Goal: Task Accomplishment & Management: Manage account settings

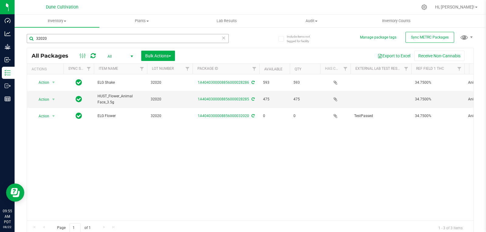
drag, startPoint x: 0, startPoint y: 0, endPoint x: 62, endPoint y: 40, distance: 73.9
click at [62, 40] on input "32020" at bounding box center [128, 38] width 202 height 9
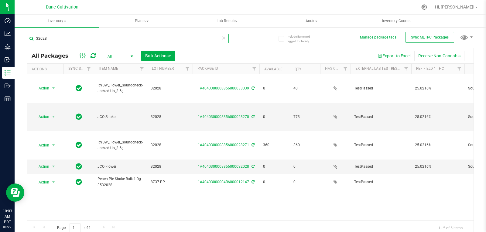
click at [43, 39] on input "32028" at bounding box center [128, 38] width 202 height 9
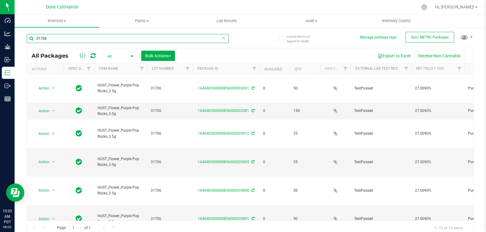
click at [61, 39] on input "31706" at bounding box center [128, 38] width 202 height 9
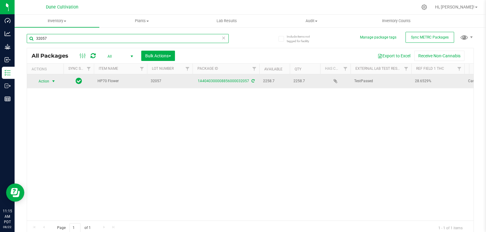
type input "32057"
click at [40, 80] on span "Action" at bounding box center [41, 81] width 16 height 8
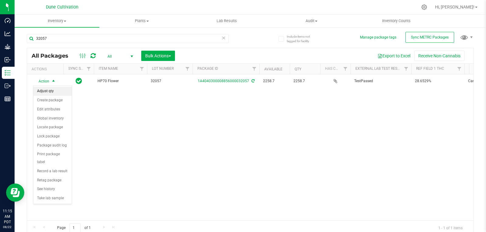
click at [63, 89] on li "Adjust qty" at bounding box center [52, 91] width 38 height 9
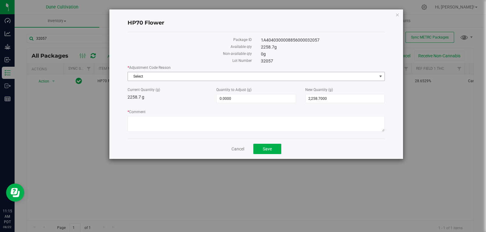
click at [167, 72] on span "Select" at bounding box center [255, 76] width 257 height 9
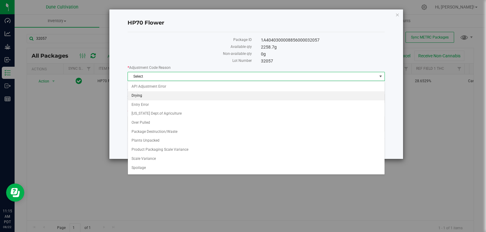
click at [177, 96] on li "Drying" at bounding box center [256, 95] width 256 height 9
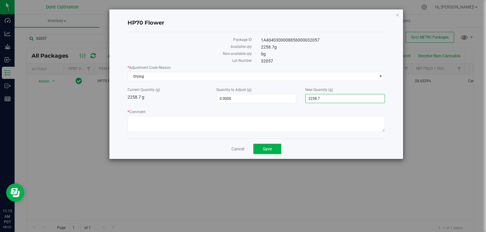
click at [330, 100] on span "2,258.7000 2258.7" at bounding box center [345, 98] width 80 height 9
click at [330, 100] on input "2258.7" at bounding box center [344, 98] width 79 height 8
type input "2257"
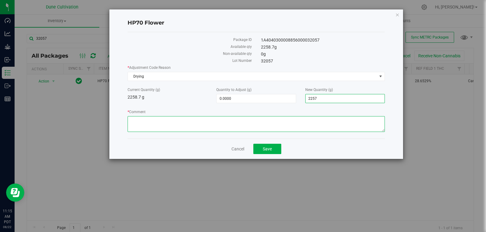
type input "-1.7000"
type input "2,257.0000"
click at [312, 130] on textarea "* Comment" at bounding box center [255, 124] width 257 height 16
type textarea "D"
type textarea "Moisture Loss"
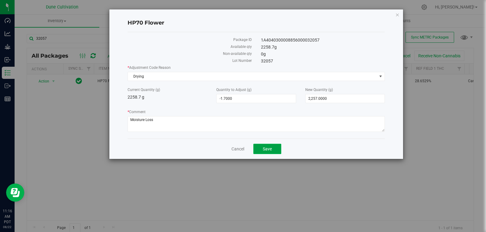
click at [273, 148] on button "Save" at bounding box center [267, 149] width 28 height 10
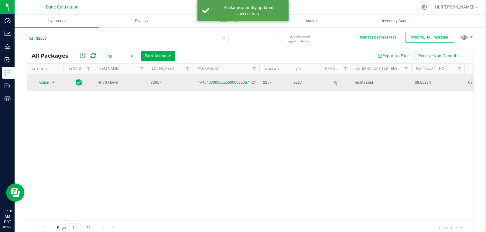
click at [44, 83] on span "Action" at bounding box center [41, 82] width 16 height 8
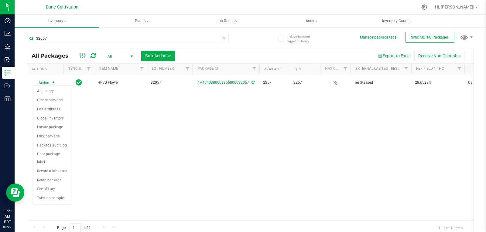
click at [136, 131] on div "Action Action Adjust qty Create package Edit attributes Global inventory Locate…" at bounding box center [250, 147] width 446 height 146
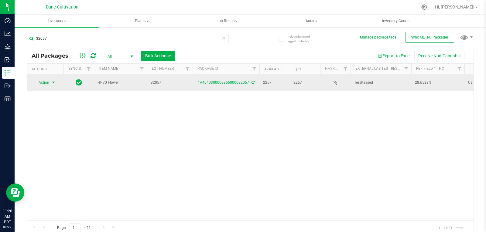
click at [47, 79] on span "Action" at bounding box center [41, 82] width 16 height 8
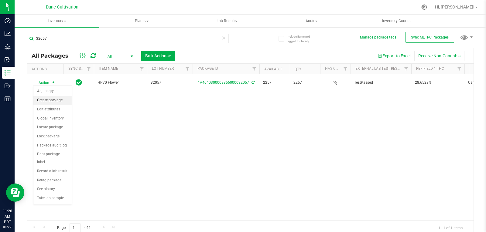
click at [46, 102] on li "Create package" at bounding box center [52, 100] width 38 height 9
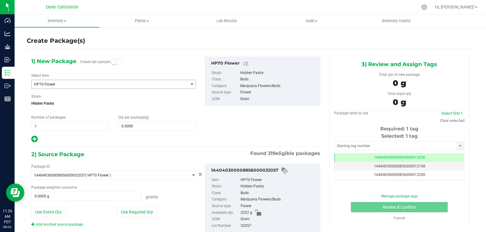
click at [57, 82] on span "HP70 Flower" at bounding box center [106, 84] width 145 height 4
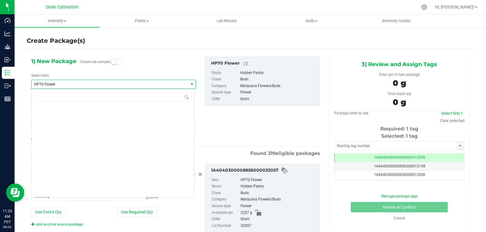
scroll to position [5830, 0]
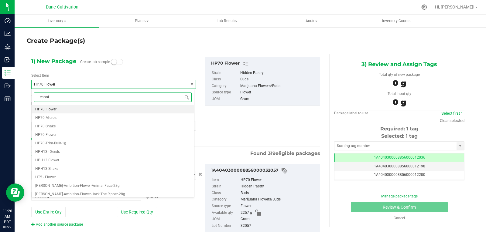
type input "canoli"
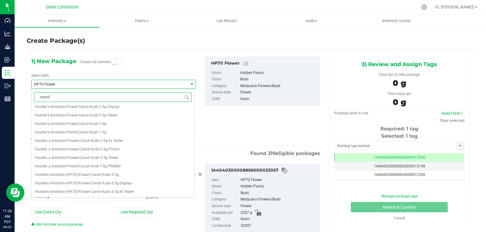
scroll to position [0, 0]
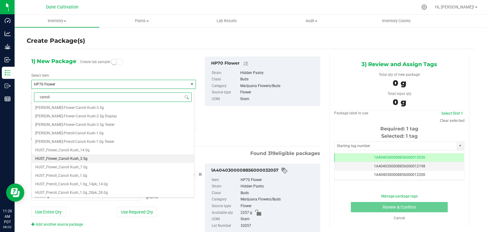
click at [81, 157] on span "HUST_Flower_Canoli Kush_3.5g" at bounding box center [61, 159] width 52 height 4
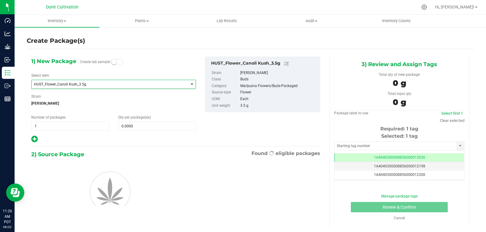
type input "0"
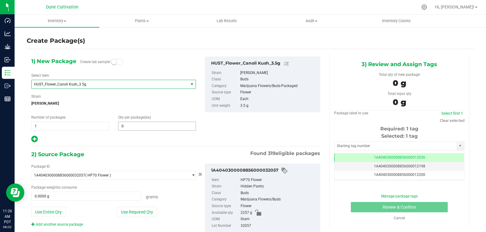
click at [136, 128] on span "0 0" at bounding box center [157, 126] width 78 height 9
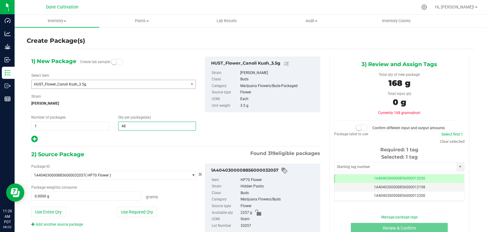
type input "485"
click at [138, 137] on div at bounding box center [113, 139] width 165 height 8
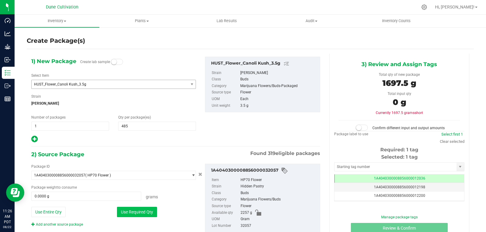
click at [133, 209] on button "Use Required Qty" at bounding box center [137, 212] width 40 height 10
type input "1697.5000 g"
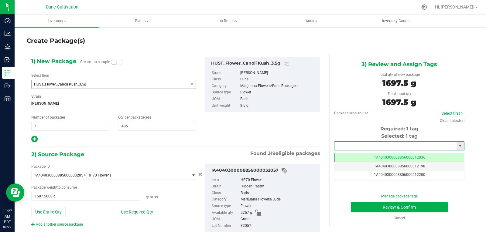
click at [341, 143] on input "text" at bounding box center [395, 146] width 122 height 8
click at [348, 145] on input "text" at bounding box center [395, 146] width 122 height 8
click at [356, 154] on li "1A4040300008856000028302" at bounding box center [395, 156] width 128 height 9
type input "1A4040300008856000028302"
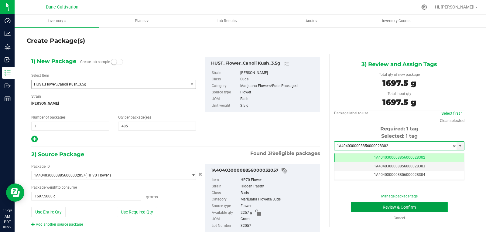
click at [368, 210] on button "Review & Confirm" at bounding box center [399, 207] width 97 height 10
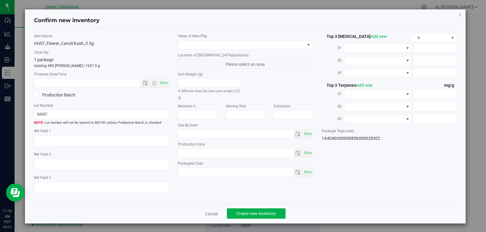
type textarea "28.6529%"
type textarea "Cannoli Kush"
type textarea "0.0417412%"
type input "312.6880"
type input "12.3014"
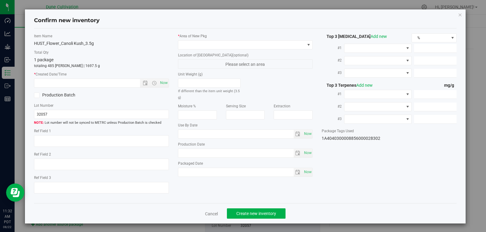
type input "7.0560"
type input "7.9070"
type input "6.5930"
type input "2.4290"
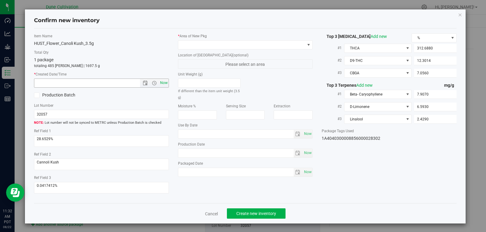
click at [165, 81] on span "Now" at bounding box center [163, 83] width 10 height 9
type input "[DATE] 11:32 AM"
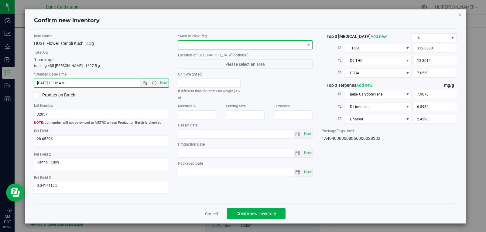
click at [215, 43] on span at bounding box center [241, 45] width 127 height 8
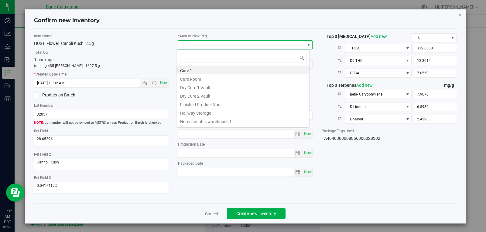
scroll to position [9, 134]
click at [204, 103] on li "Finished Product Vault" at bounding box center [242, 104] width 133 height 8
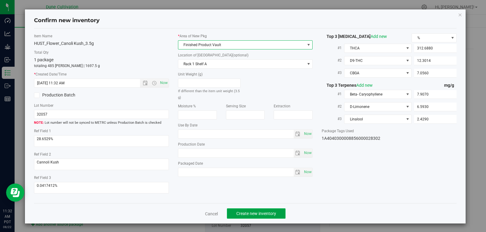
click at [265, 219] on button "Create new inventory" at bounding box center [256, 214] width 59 height 10
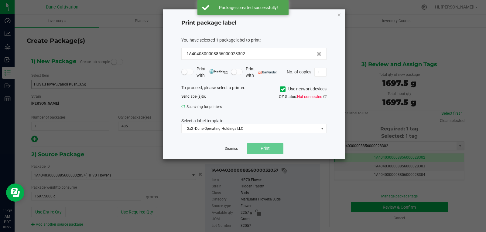
click at [227, 149] on link "Dismiss" at bounding box center [231, 148] width 13 height 5
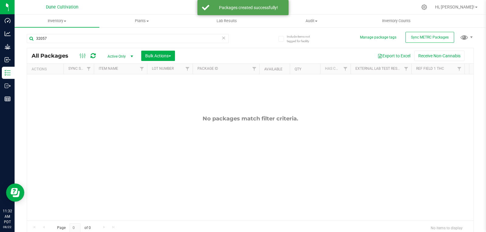
click at [117, 53] on span "Active Only" at bounding box center [118, 56] width 33 height 8
click at [117, 93] on li "All" at bounding box center [118, 93] width 33 height 9
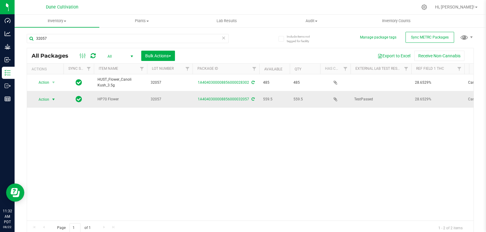
click at [45, 100] on span "Action" at bounding box center [41, 99] width 16 height 8
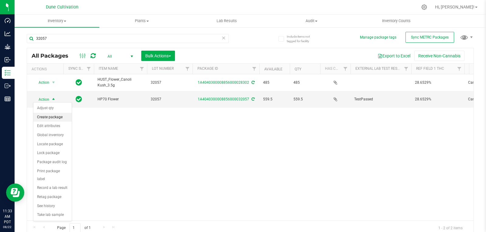
click at [59, 119] on li "Create package" at bounding box center [52, 117] width 38 height 9
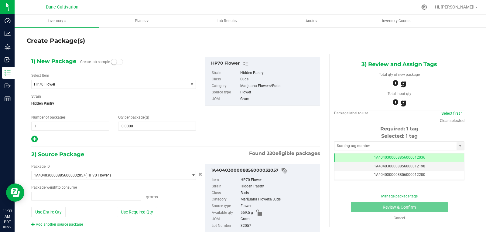
type input "0.0000 g"
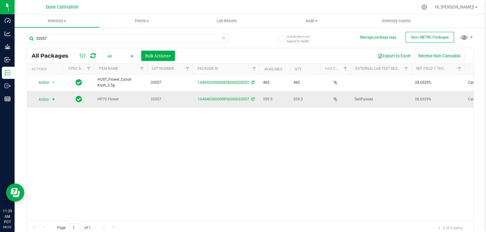
click at [48, 96] on span "Action" at bounding box center [41, 99] width 16 height 8
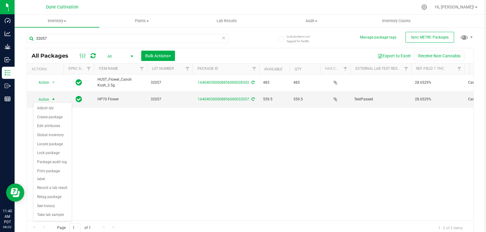
click at [108, 110] on div "Action Action Adjust qty Create package Edit attributes Global inventory Locate…" at bounding box center [250, 147] width 446 height 146
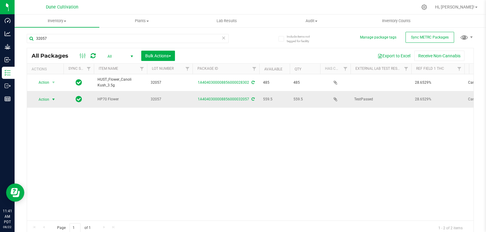
click at [51, 95] on span "select" at bounding box center [54, 99] width 8 height 8
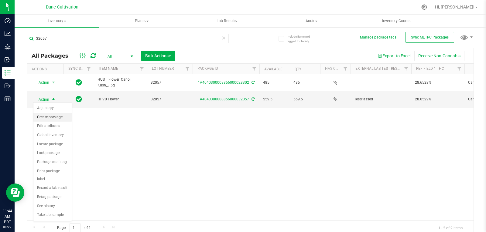
click at [57, 115] on li "Create package" at bounding box center [52, 117] width 38 height 9
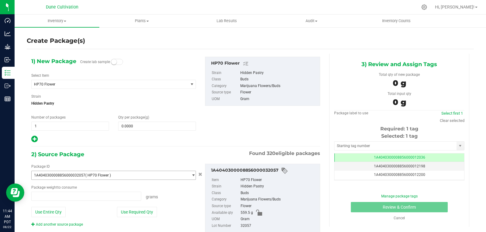
type input "0.0000 g"
click at [152, 128] on span at bounding box center [157, 126] width 78 height 9
click at [122, 85] on span "HP70 Flower" at bounding box center [106, 84] width 145 height 4
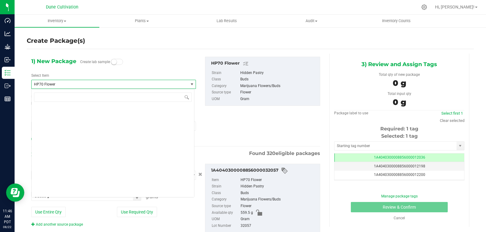
scroll to position [5830, 0]
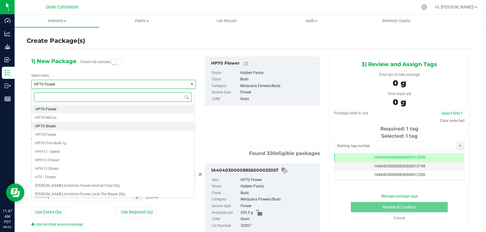
click at [81, 127] on li "HP70 Shake" at bounding box center [113, 126] width 162 height 8
type input "0.0000"
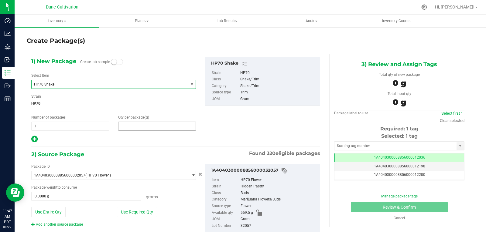
click at [133, 126] on span at bounding box center [157, 126] width 78 height 9
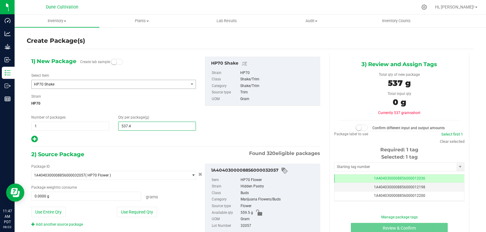
type input "537.40"
type input "537.4000"
click at [138, 210] on button "Use Required Qty" at bounding box center [137, 212] width 40 height 10
type input "537.4000 g"
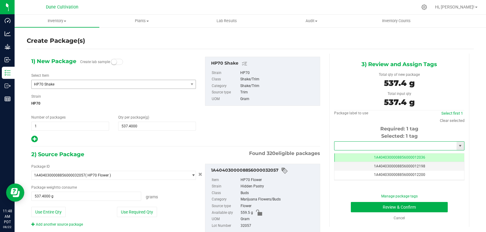
click at [354, 142] on input "text" at bounding box center [395, 146] width 122 height 8
click at [343, 153] on li "1A4040300008856000028303" at bounding box center [395, 156] width 128 height 9
type input "1A4040300008856000028303"
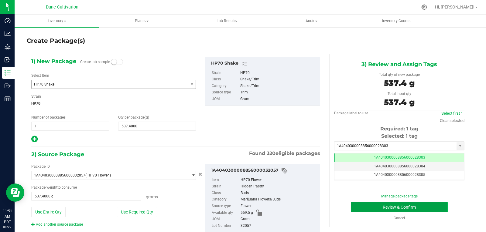
click at [357, 207] on button "Review & Confirm" at bounding box center [399, 207] width 97 height 10
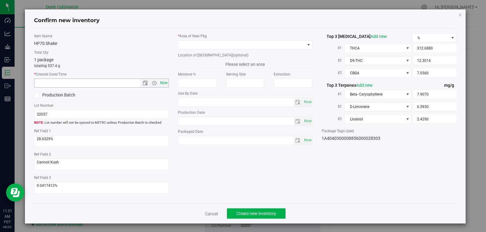
click at [159, 83] on span "Now" at bounding box center [163, 83] width 10 height 9
type input "[DATE] 11:51 AM"
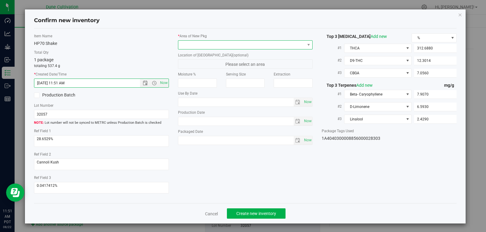
click at [306, 42] on span at bounding box center [308, 45] width 8 height 8
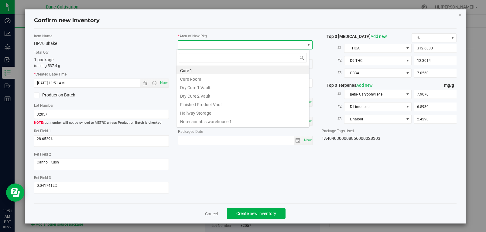
scroll to position [9, 134]
click at [242, 104] on li "Finished Product Vault" at bounding box center [242, 104] width 133 height 8
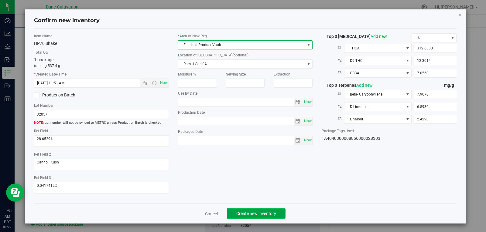
click at [251, 209] on button "Create new inventory" at bounding box center [256, 214] width 59 height 10
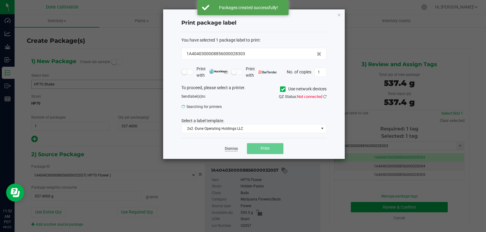
click at [231, 149] on link "Dismiss" at bounding box center [231, 148] width 13 height 5
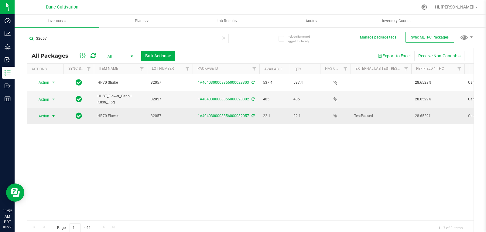
click at [51, 114] on span "select" at bounding box center [53, 116] width 5 height 5
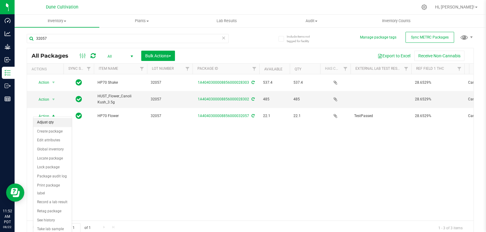
click at [39, 120] on li "Adjust qty" at bounding box center [52, 122] width 38 height 9
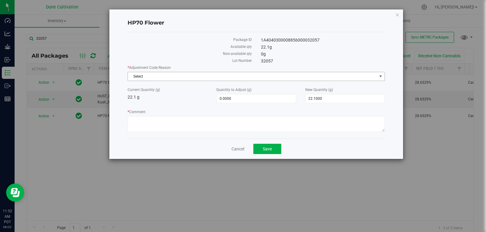
click at [181, 79] on span "Select" at bounding box center [252, 76] width 249 height 8
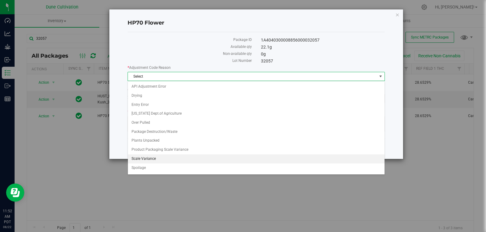
click at [157, 160] on li "Scale Variance" at bounding box center [256, 158] width 256 height 9
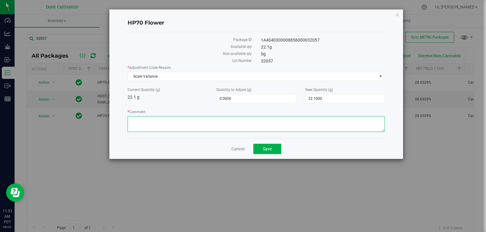
click at [175, 122] on textarea "* Comment" at bounding box center [255, 124] width 257 height 16
type textarea "Scale Variance"
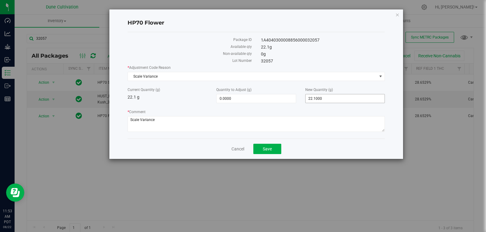
click at [324, 101] on span "22.1000 22.1" at bounding box center [345, 98] width 80 height 9
click at [324, 101] on input "22.1" at bounding box center [344, 98] width 79 height 8
type input "0"
type input "-22.1000"
type input "0.0000"
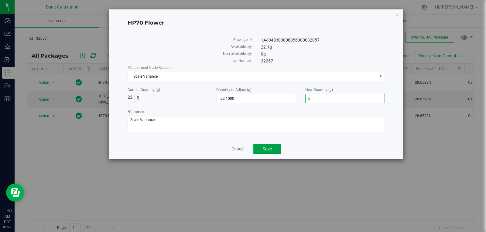
click at [276, 148] on div "Cancel Save" at bounding box center [255, 149] width 257 height 20
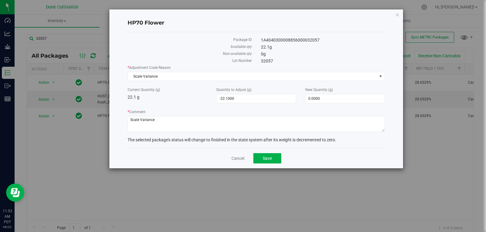
click at [398, 20] on div "HP70 Flower Package ID 1A4040300008856000032057 Available qty 22.1 g Non-availa…" at bounding box center [256, 88] width 294 height 159
click at [398, 13] on icon "button" at bounding box center [397, 14] width 4 height 7
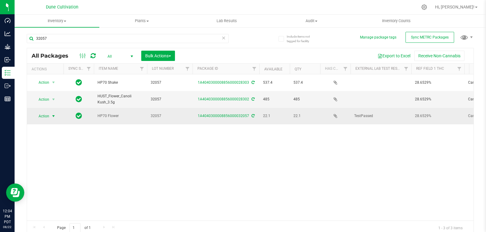
click at [47, 112] on span "Action" at bounding box center [41, 116] width 16 height 8
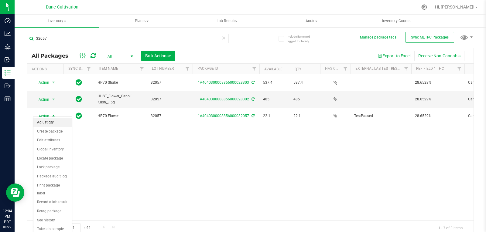
click at [55, 124] on li "Adjust qty" at bounding box center [52, 122] width 38 height 9
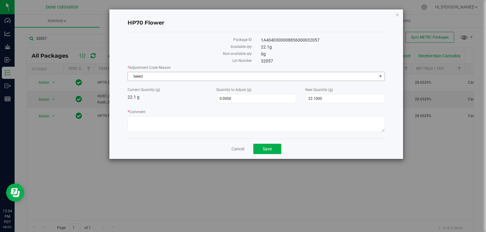
click at [250, 73] on span "Select" at bounding box center [252, 76] width 249 height 8
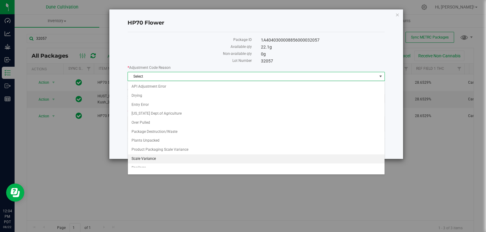
click at [192, 161] on li "Scale Variance" at bounding box center [256, 158] width 256 height 9
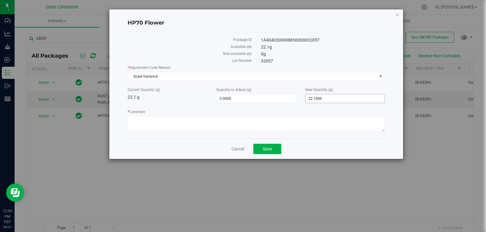
click at [333, 99] on span "22.1000 22.1" at bounding box center [345, 98] width 80 height 9
click at [333, 99] on input "22.1" at bounding box center [344, 98] width 79 height 8
type input "0"
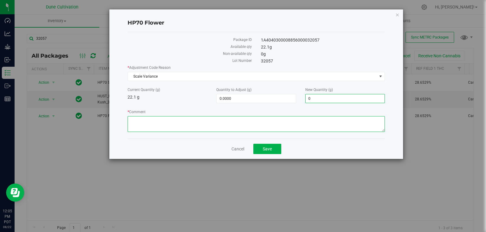
type input "-22.1000"
type input "0.0000"
click at [321, 119] on textarea "* Comment" at bounding box center [255, 124] width 257 height 16
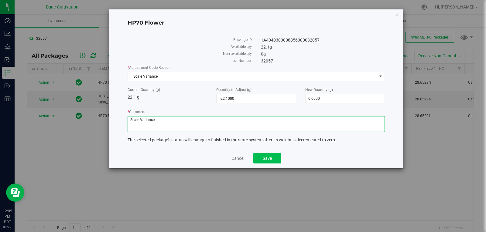
type textarea "Scale Variance"
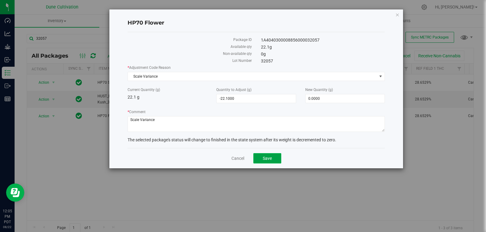
click at [271, 156] on span "Save" at bounding box center [267, 158] width 9 height 5
